Goal: Obtain resource: Obtain resource

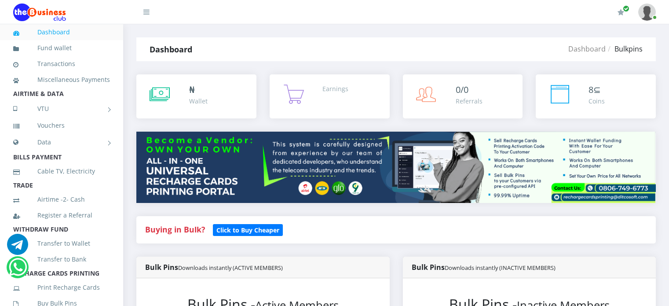
select select "MTN"
select select "193.98-200"
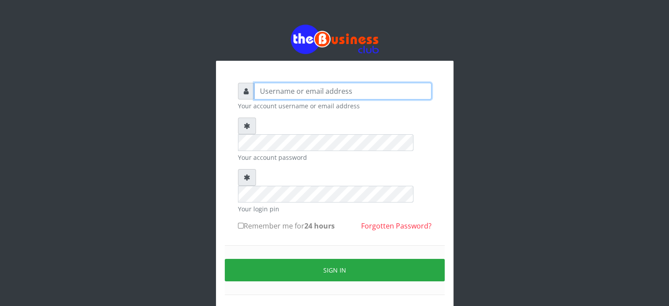
click at [305, 91] on input "text" at bounding box center [342, 91] width 177 height 17
type input "videx"
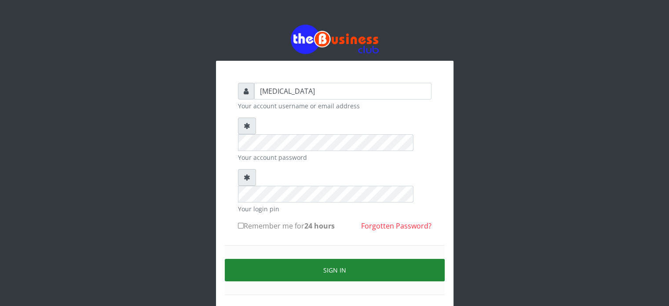
click at [353, 259] on button "Sign in" at bounding box center [335, 270] width 220 height 22
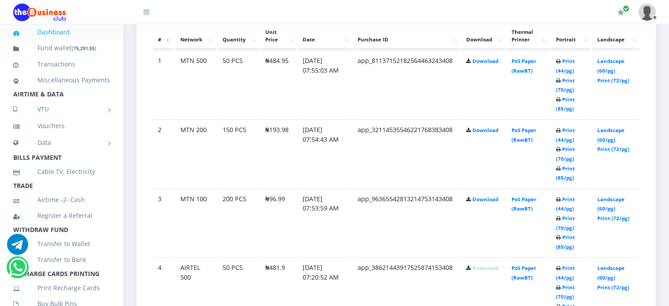
scroll to position [501, 0]
click at [481, 201] on link "Download" at bounding box center [485, 197] width 26 height 7
click at [478, 132] on link "Download" at bounding box center [485, 128] width 26 height 7
click at [476, 63] on link "Download" at bounding box center [485, 59] width 26 height 7
copy td "96.99"
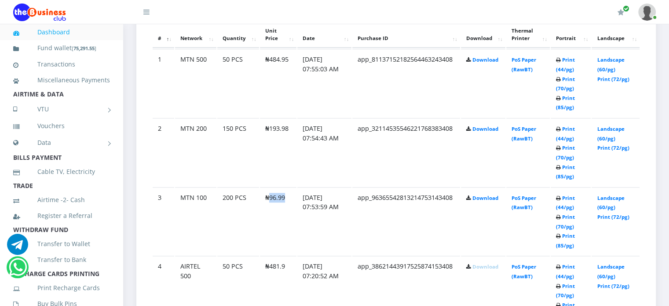
drag, startPoint x: 267, startPoint y: 205, endPoint x: 287, endPoint y: 207, distance: 19.4
click at [287, 207] on td "₦96.99" at bounding box center [278, 221] width 37 height 68
drag, startPoint x: 268, startPoint y: 136, endPoint x: 288, endPoint y: 138, distance: 19.9
click at [288, 138] on td "₦193.98" at bounding box center [278, 152] width 37 height 68
copy td "193.98"
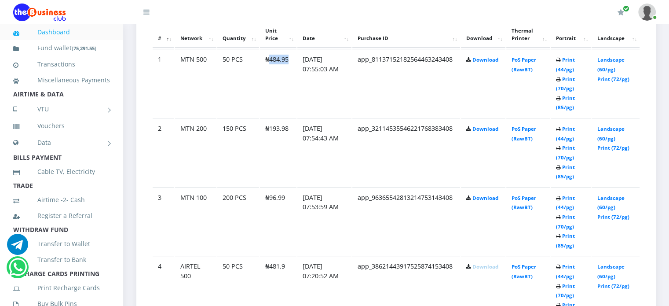
drag, startPoint x: 269, startPoint y: 69, endPoint x: 291, endPoint y: 70, distance: 22.5
click at [291, 70] on td "₦484.95" at bounding box center [278, 83] width 37 height 68
copy td "484.95"
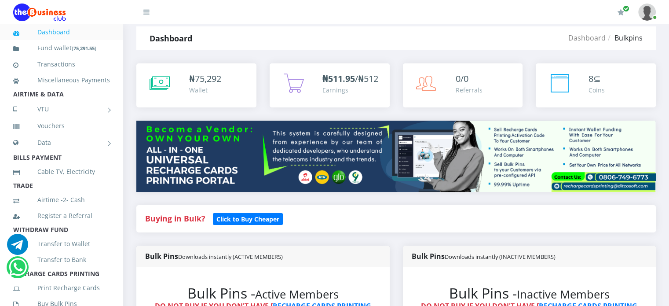
scroll to position [0, 0]
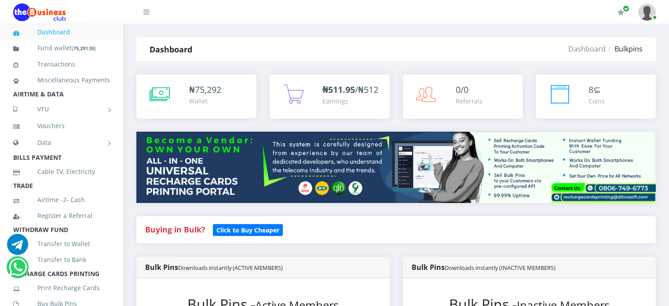
select select "MTN"
select select "484.95-500"
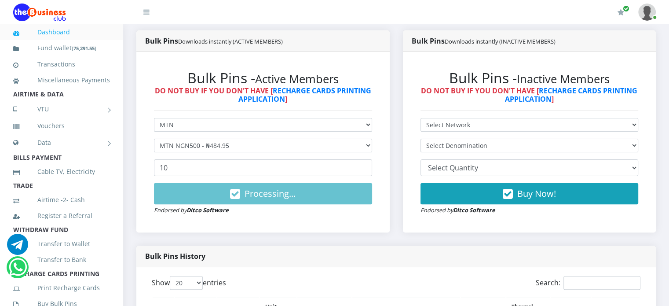
scroll to position [222, 0]
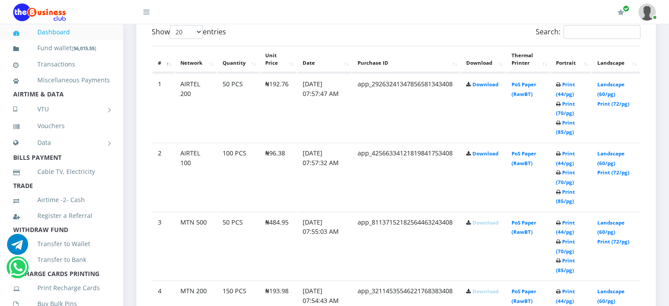
scroll to position [475, 0]
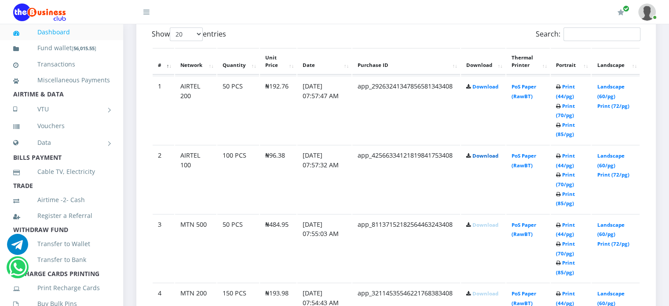
click at [485, 159] on link "Download" at bounding box center [485, 155] width 26 height 7
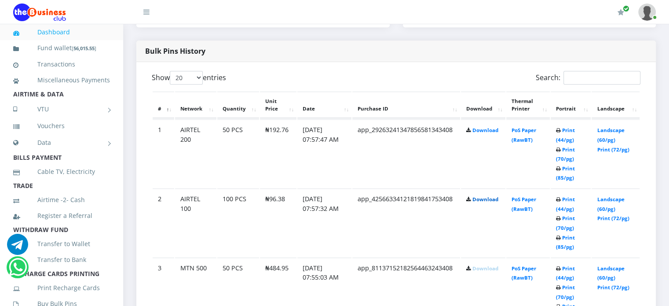
scroll to position [431, 0]
click at [481, 134] on link "Download" at bounding box center [485, 130] width 26 height 7
drag, startPoint x: 269, startPoint y: 209, endPoint x: 287, endPoint y: 211, distance: 18.2
click at [287, 211] on td "₦96.38" at bounding box center [278, 223] width 37 height 68
copy td "96.38"
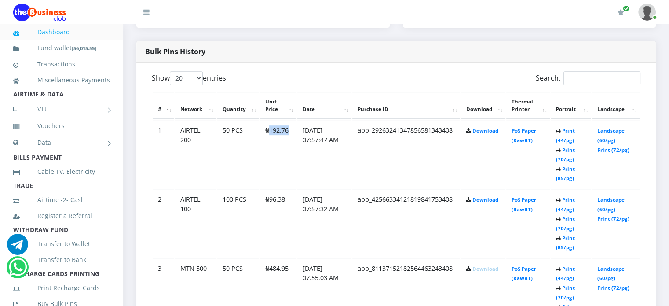
drag, startPoint x: 269, startPoint y: 140, endPoint x: 288, endPoint y: 142, distance: 18.6
click at [288, 142] on td "₦192.76" at bounding box center [278, 154] width 37 height 68
copy td "192.76"
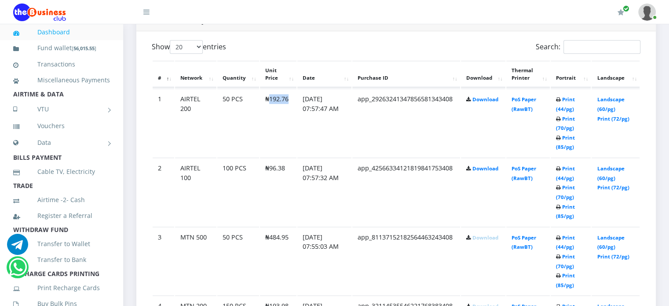
scroll to position [463, 0]
